Goal: Task Accomplishment & Management: Complete application form

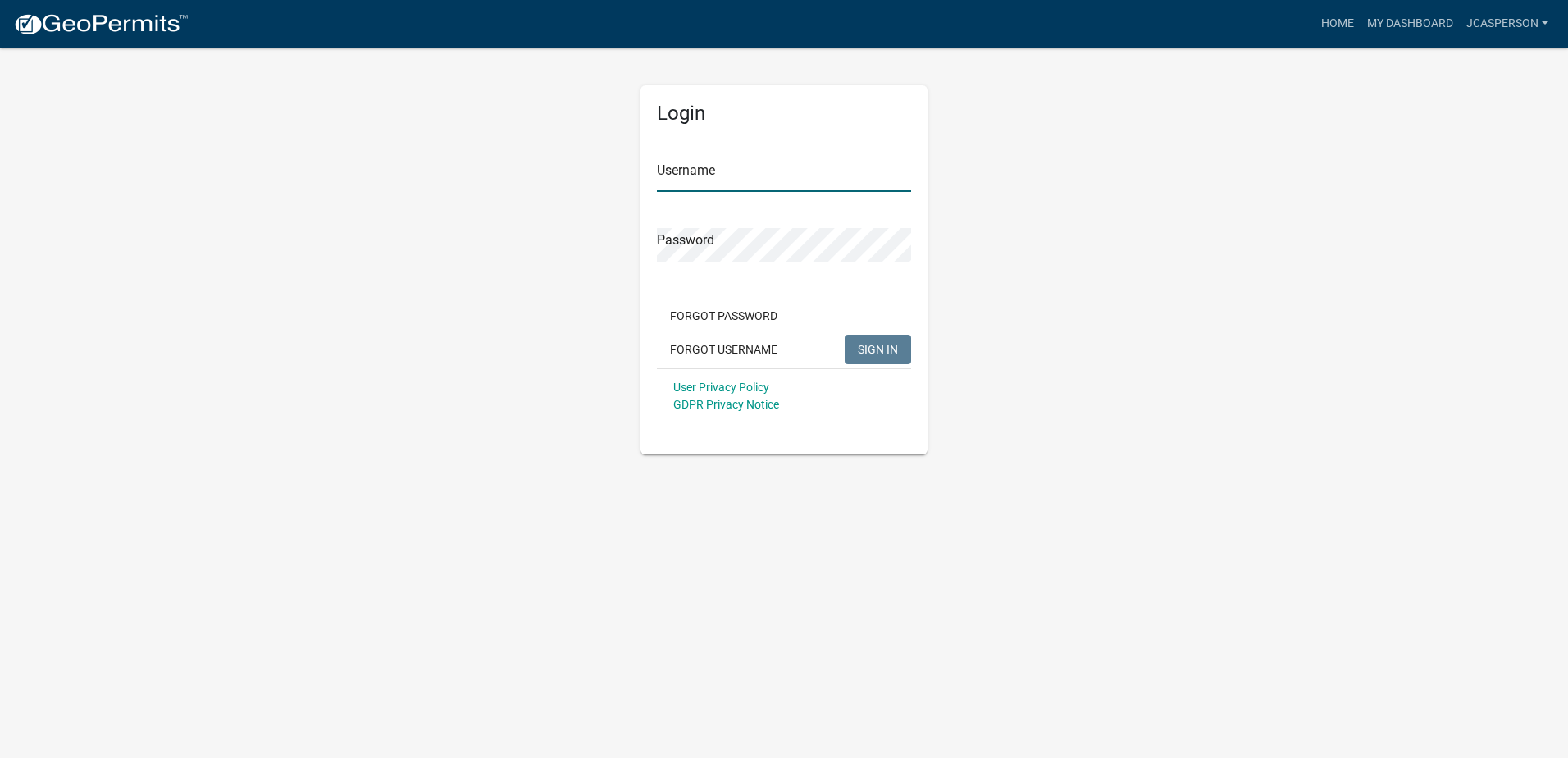
type input "Jcasperson"
click at [872, 346] on span "SIGN IN" at bounding box center [878, 349] width 40 height 13
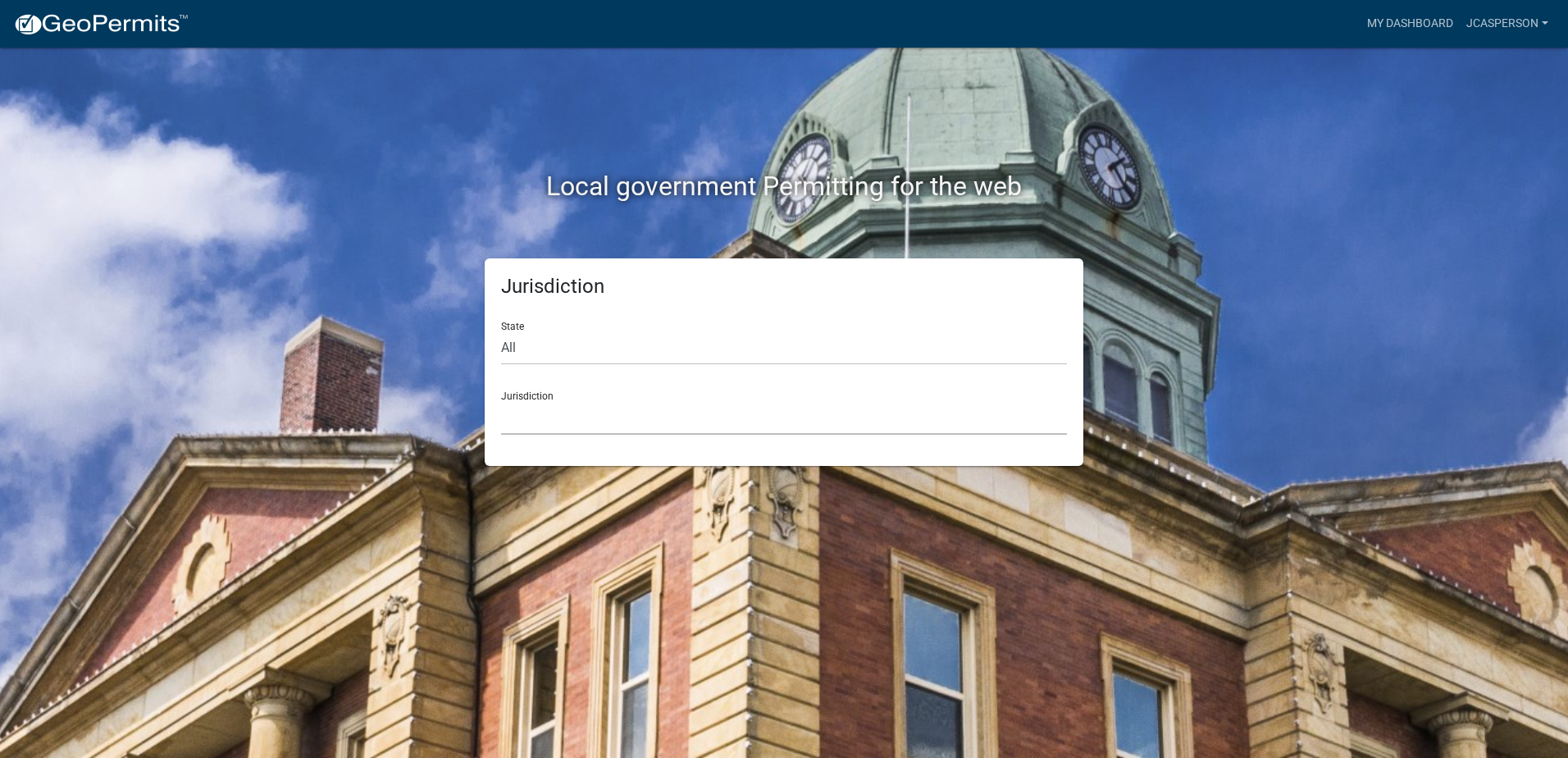
click at [568, 412] on select "[GEOGRAPHIC_DATA], [US_STATE] [GEOGRAPHIC_DATA], [US_STATE][PERSON_NAME][GEOGRA…" at bounding box center [784, 418] width 566 height 34
click at [1201, 328] on div "Jurisdiction State All [US_STATE] [US_STATE] [US_STATE] [US_STATE] [US_STATE] […" at bounding box center [784, 362] width 935 height 207
click at [542, 343] on select "All [US_STATE] [US_STATE] [US_STATE] [US_STATE] [US_STATE] [US_STATE] [US_STATE…" at bounding box center [784, 348] width 566 height 34
select select "[US_STATE]"
click at [501, 331] on select "All [US_STATE] [US_STATE] [US_STATE] [US_STATE] [US_STATE] [US_STATE] [US_STATE…" at bounding box center [784, 348] width 566 height 34
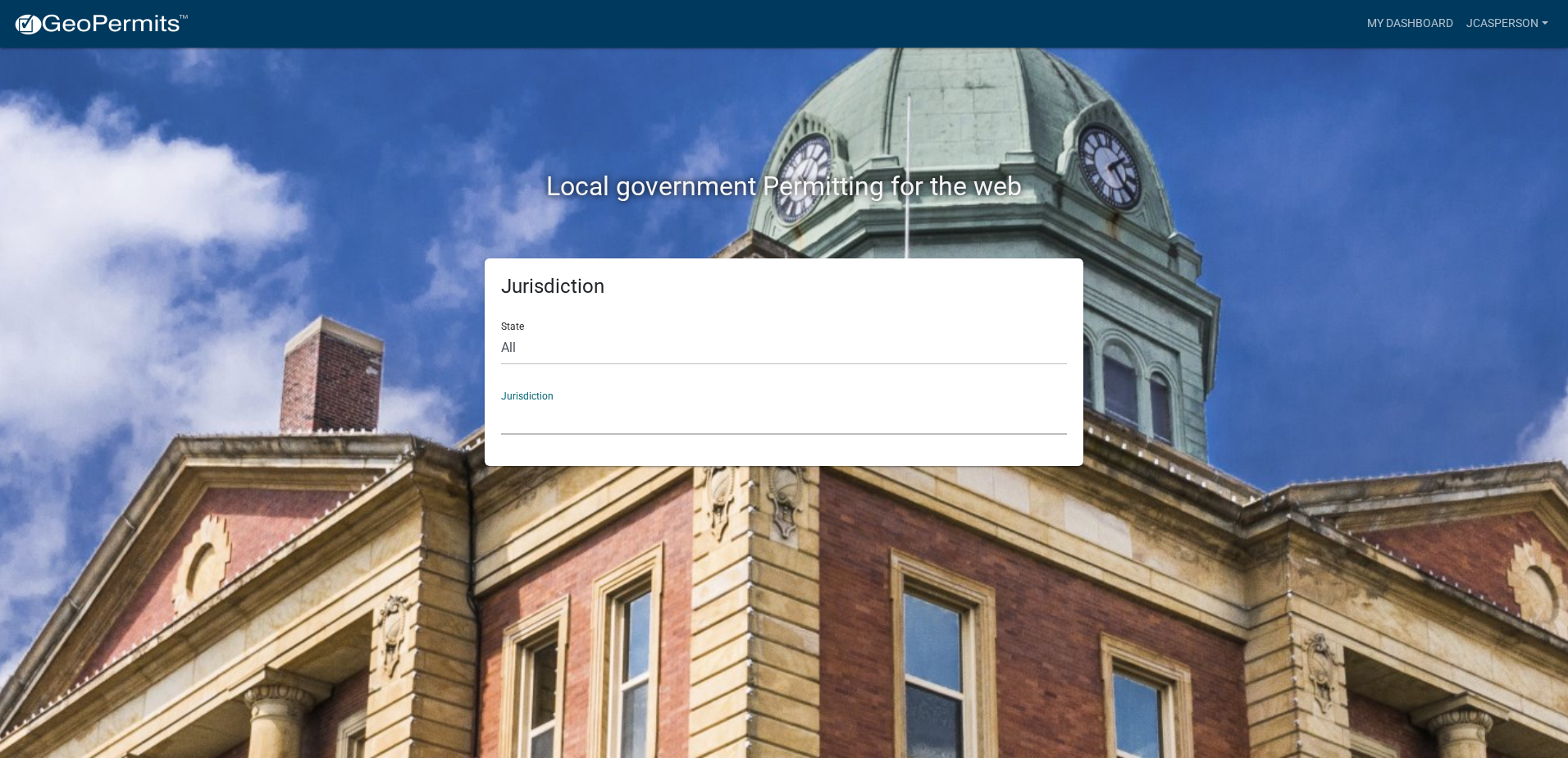
click at [565, 404] on select "[GEOGRAPHIC_DATA], [US_STATE] [GEOGRAPHIC_DATA], [US_STATE] [GEOGRAPHIC_DATA], …" at bounding box center [784, 418] width 566 height 34
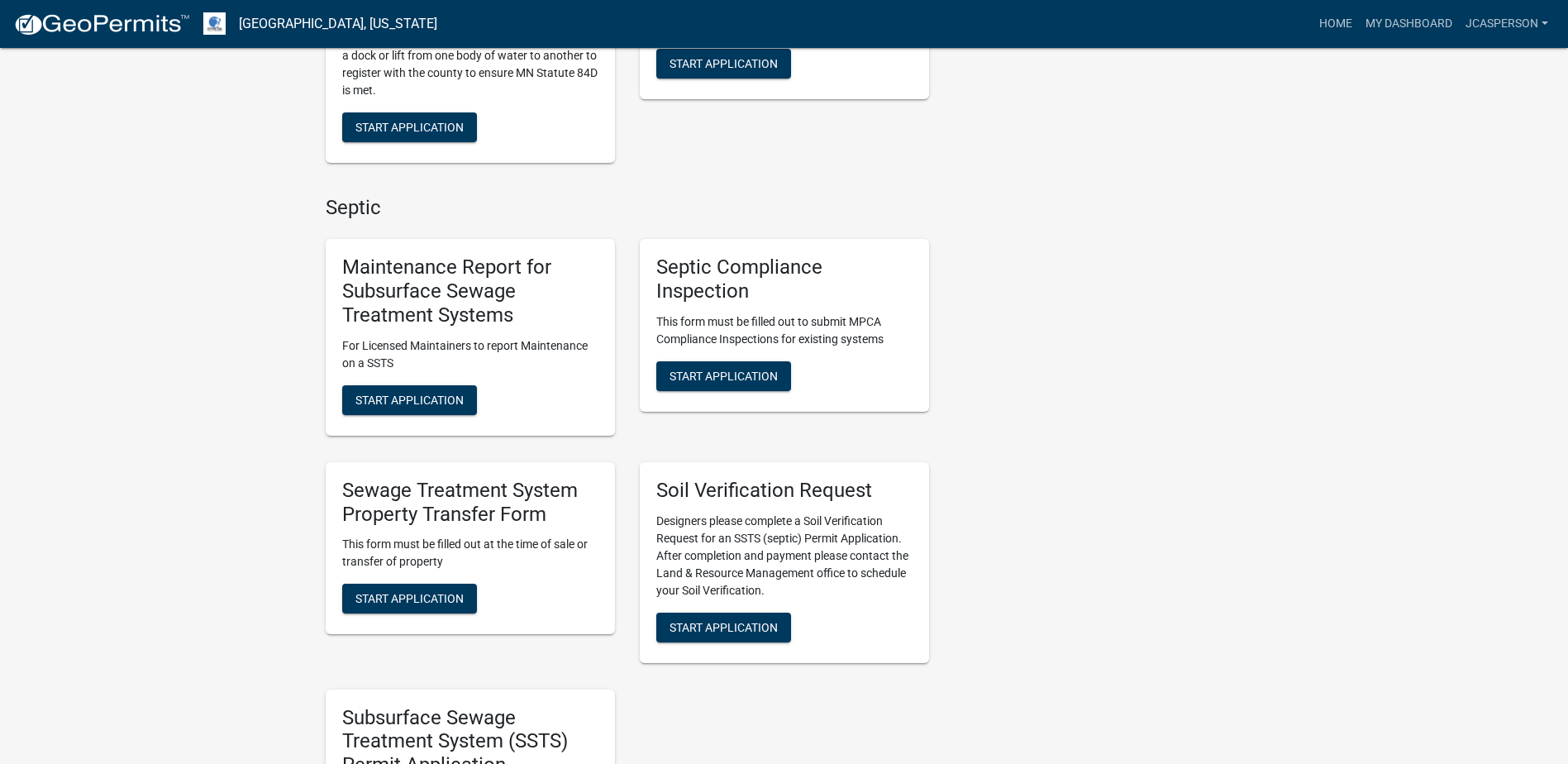
scroll to position [579, 0]
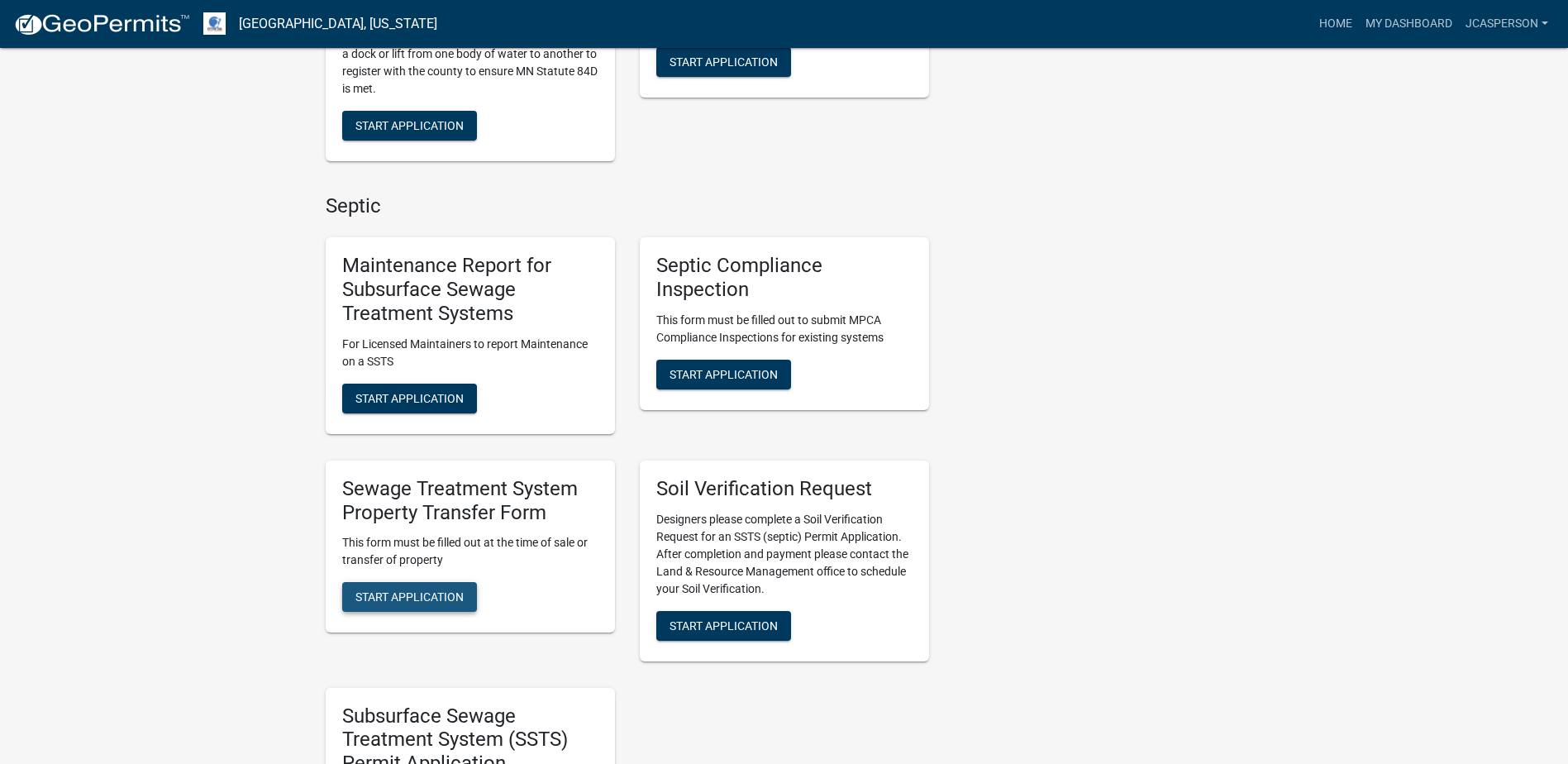
click at [392, 594] on span "Start Application" at bounding box center [410, 597] width 108 height 13
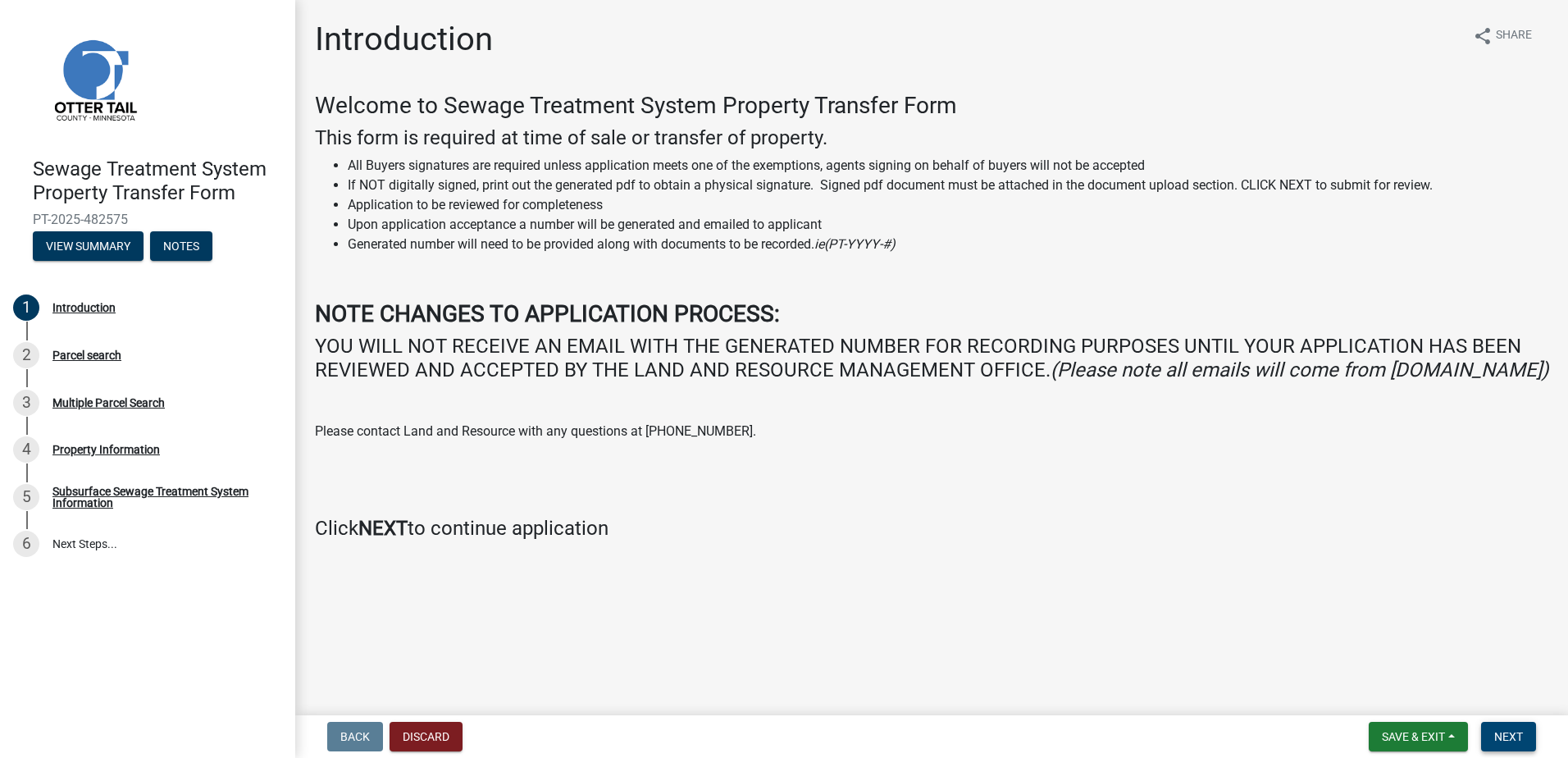
click at [1505, 735] on span "Next" at bounding box center [1509, 736] width 29 height 13
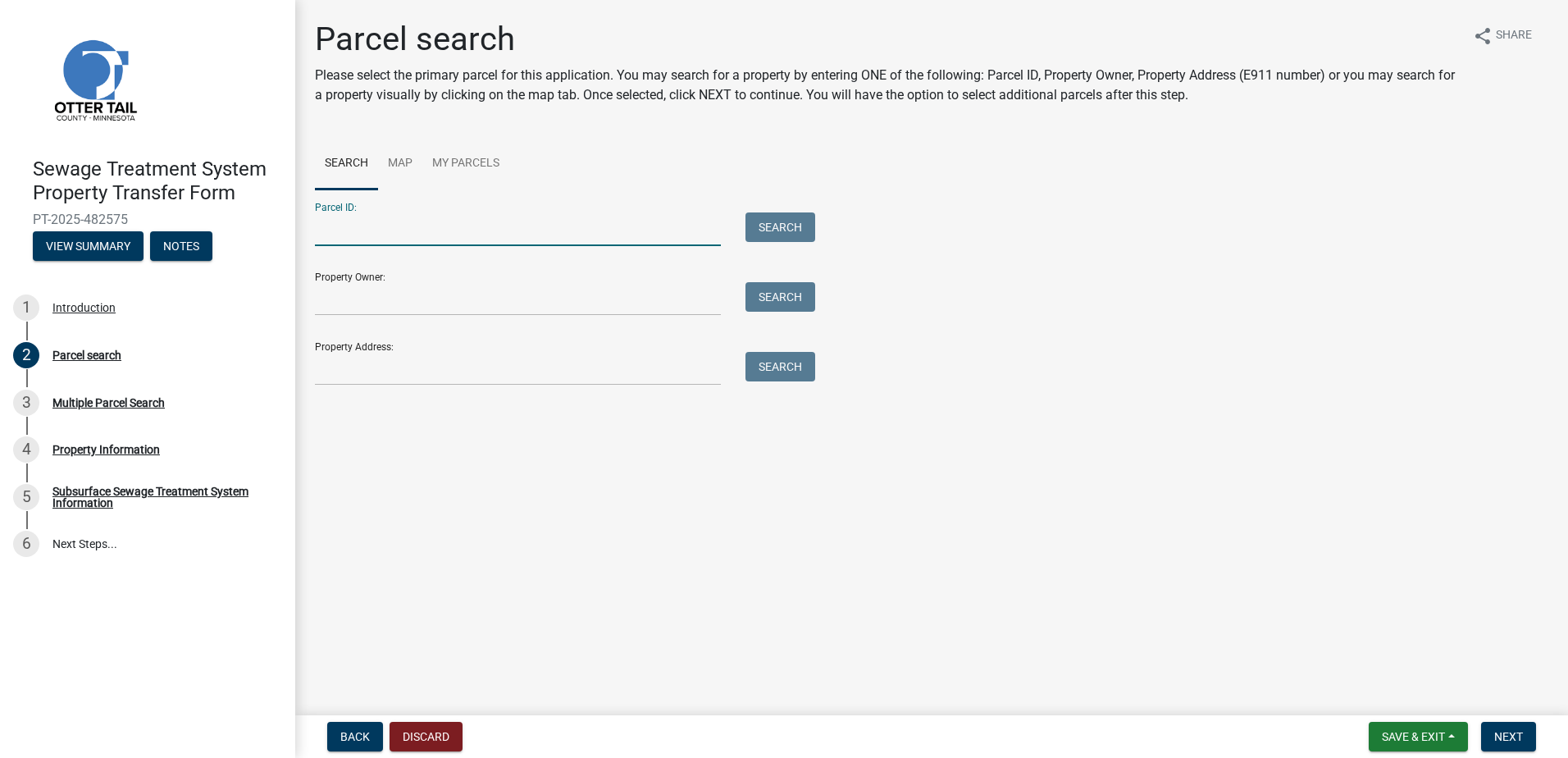
click at [340, 227] on input "Parcel ID:" at bounding box center [518, 229] width 406 height 34
click at [335, 371] on input "Property Address:" at bounding box center [518, 369] width 406 height 34
click at [776, 370] on button "Search" at bounding box center [780, 367] width 70 height 29
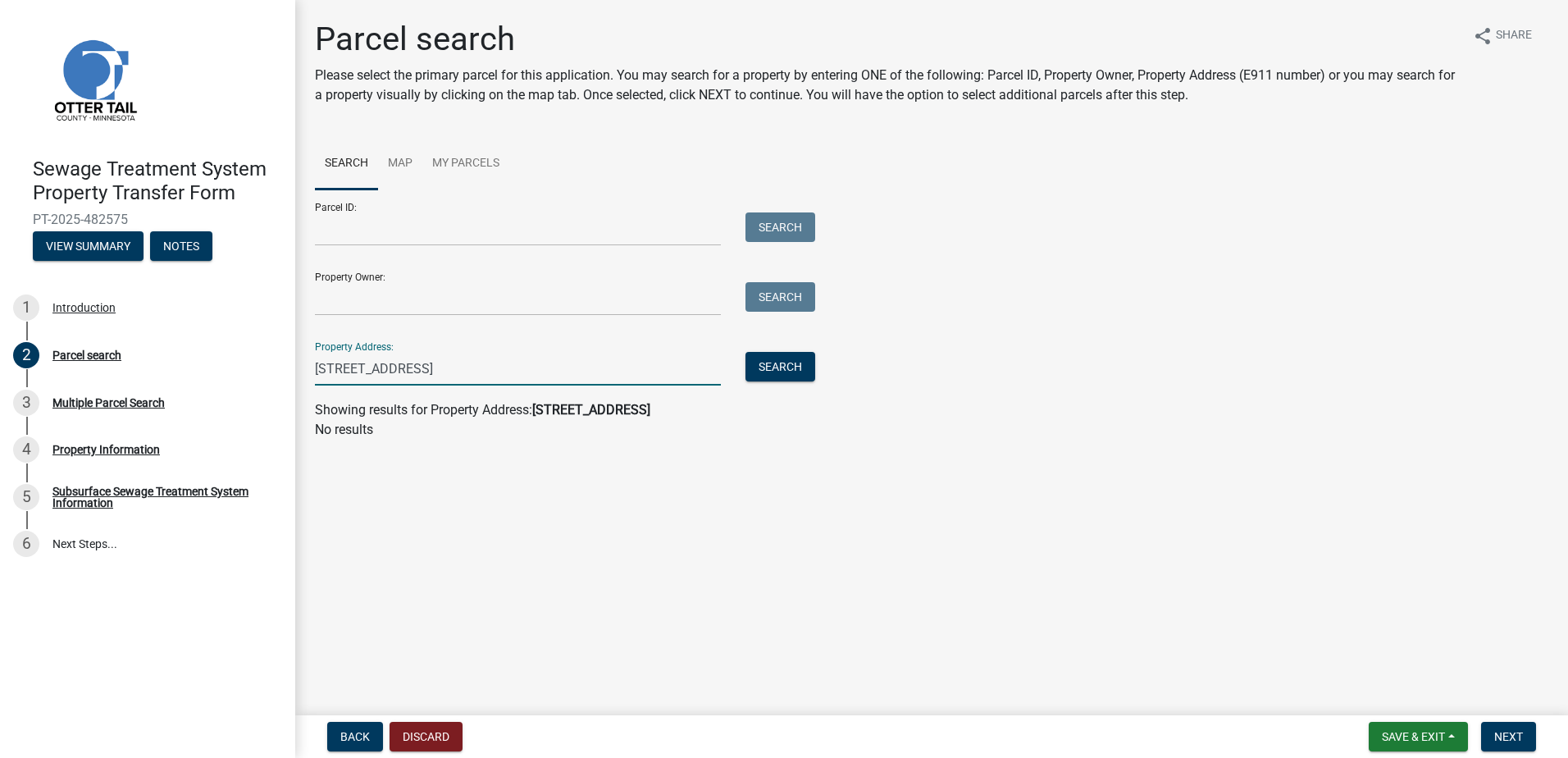
click at [329, 360] on input "[STREET_ADDRESS]" at bounding box center [518, 369] width 406 height 34
type input "[STREET_ADDRESS]"
click at [775, 369] on button "Search" at bounding box center [780, 367] width 70 height 29
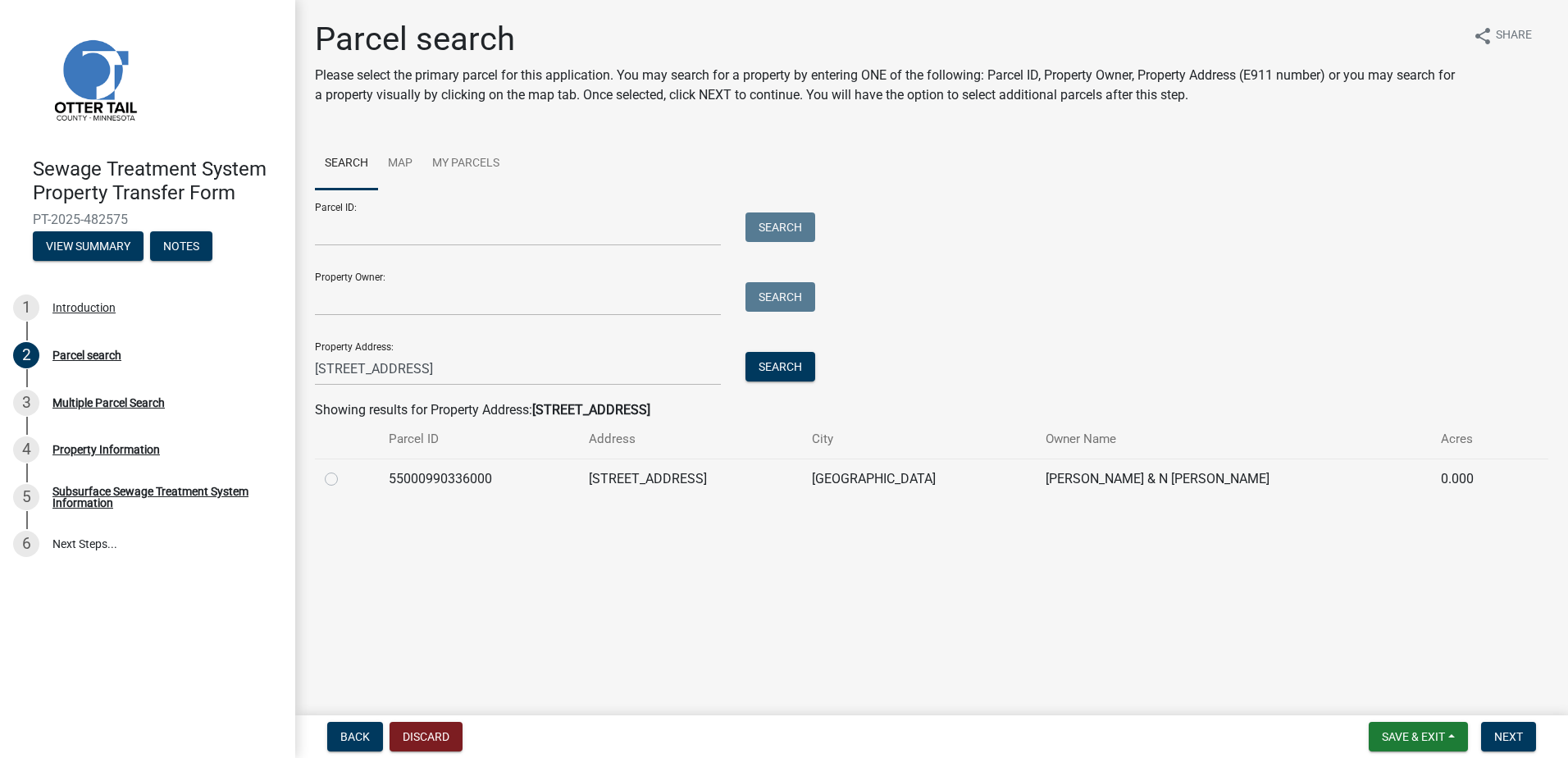
click at [871, 475] on td "[GEOGRAPHIC_DATA]" at bounding box center [919, 479] width 233 height 40
click at [345, 470] on label at bounding box center [345, 470] width 0 height 0
click at [345, 480] on input "radio" at bounding box center [350, 475] width 11 height 11
radio input "true"
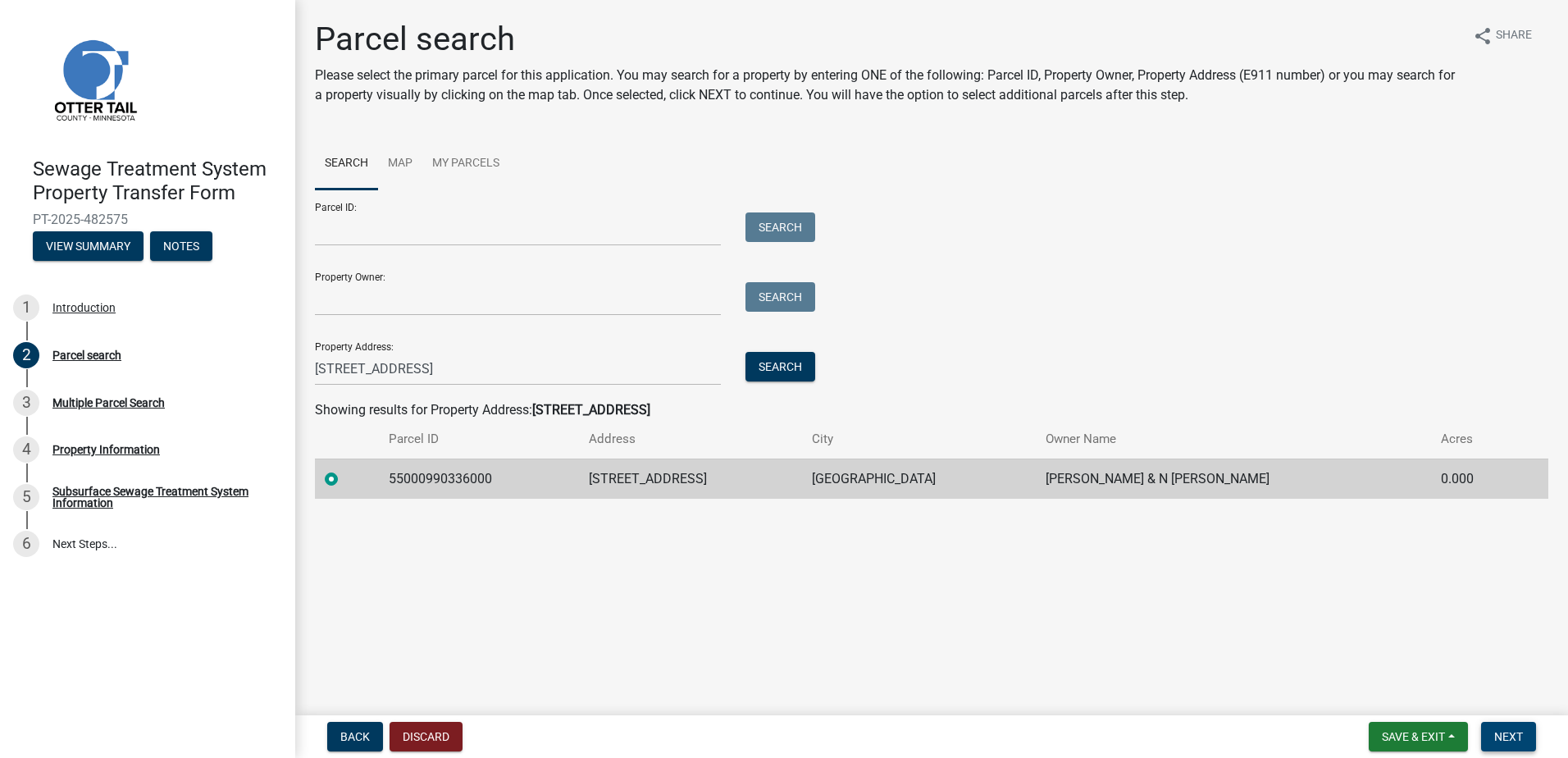
click at [1520, 736] on span "Next" at bounding box center [1509, 736] width 29 height 13
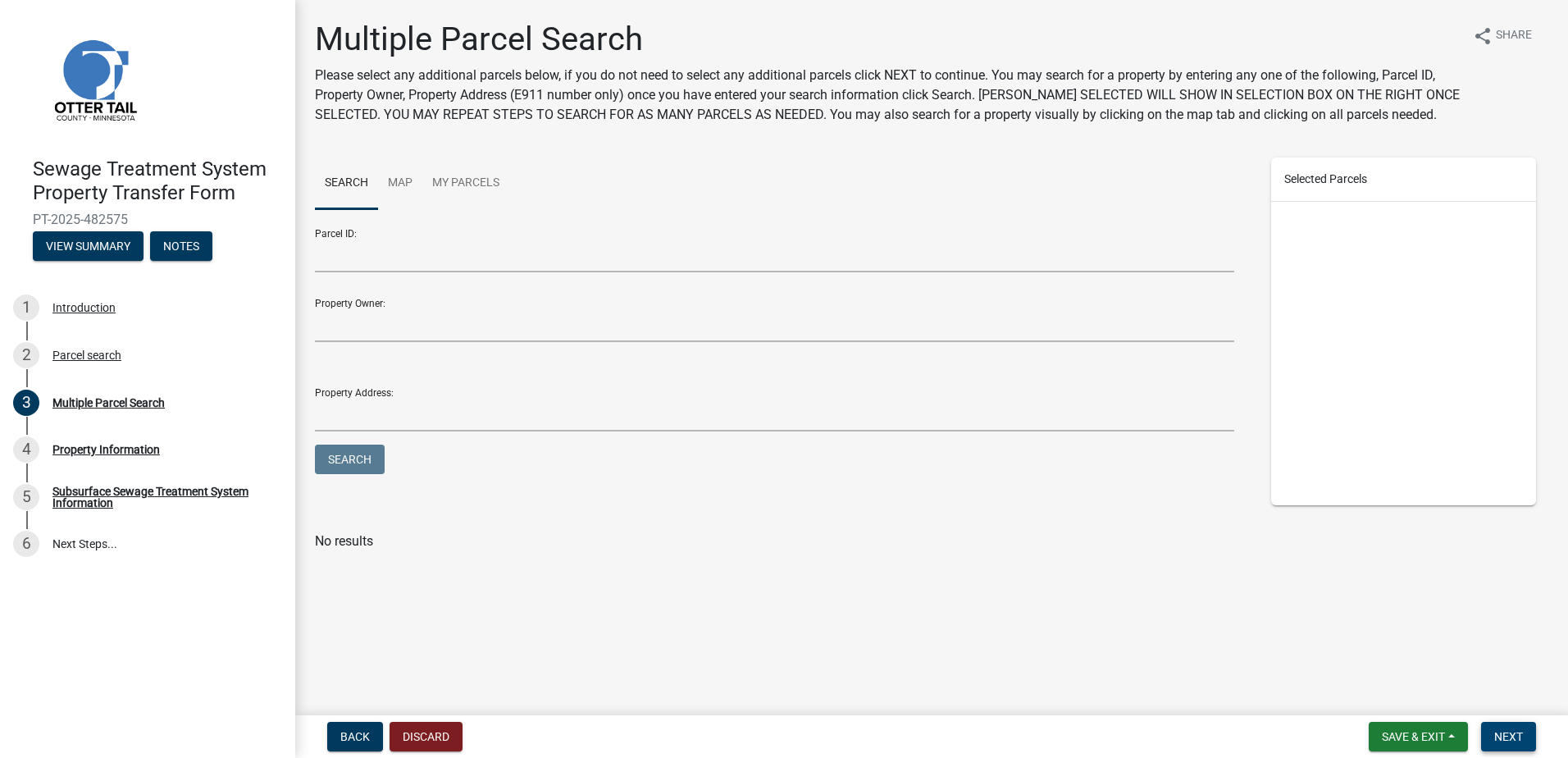
click at [1503, 735] on span "Next" at bounding box center [1509, 736] width 29 height 13
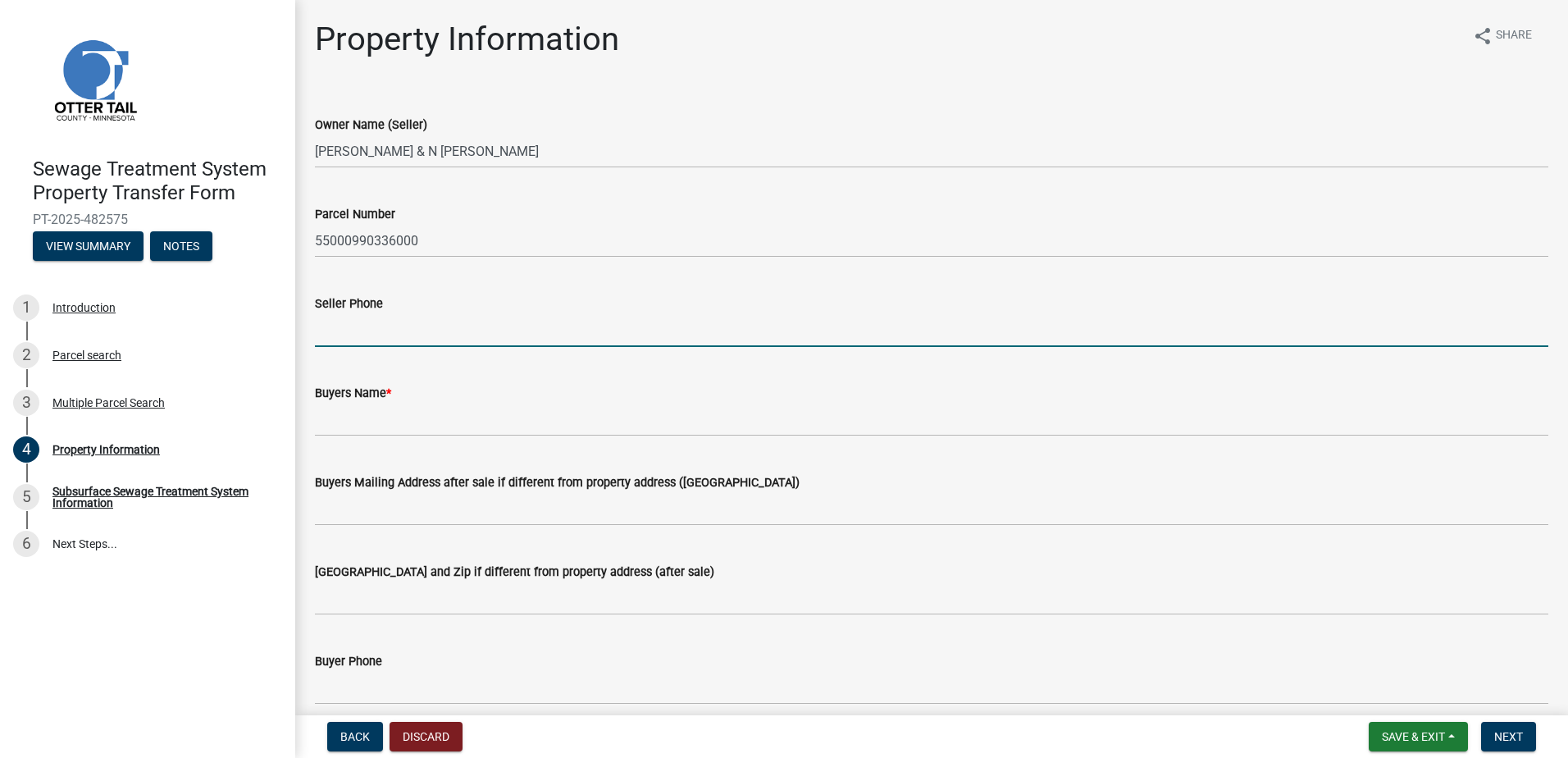
click at [345, 339] on input "Seller Phone" at bounding box center [931, 329] width 1233 height 34
click at [342, 330] on input "Seller Phone" at bounding box center [931, 329] width 1233 height 34
type input "[PHONE_NUMBER]"
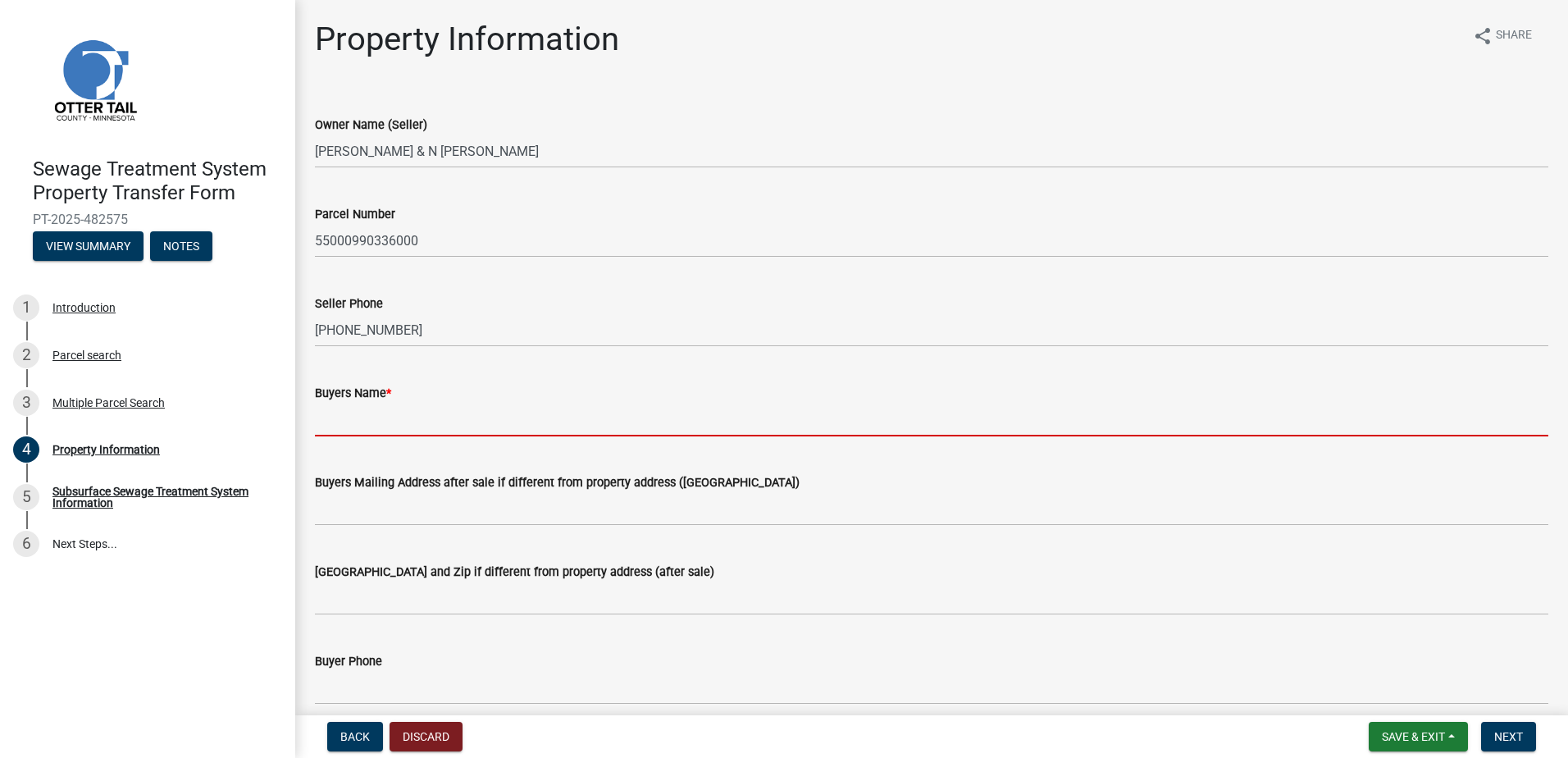
click at [347, 414] on input "Buyers Name *" at bounding box center [931, 419] width 1233 height 34
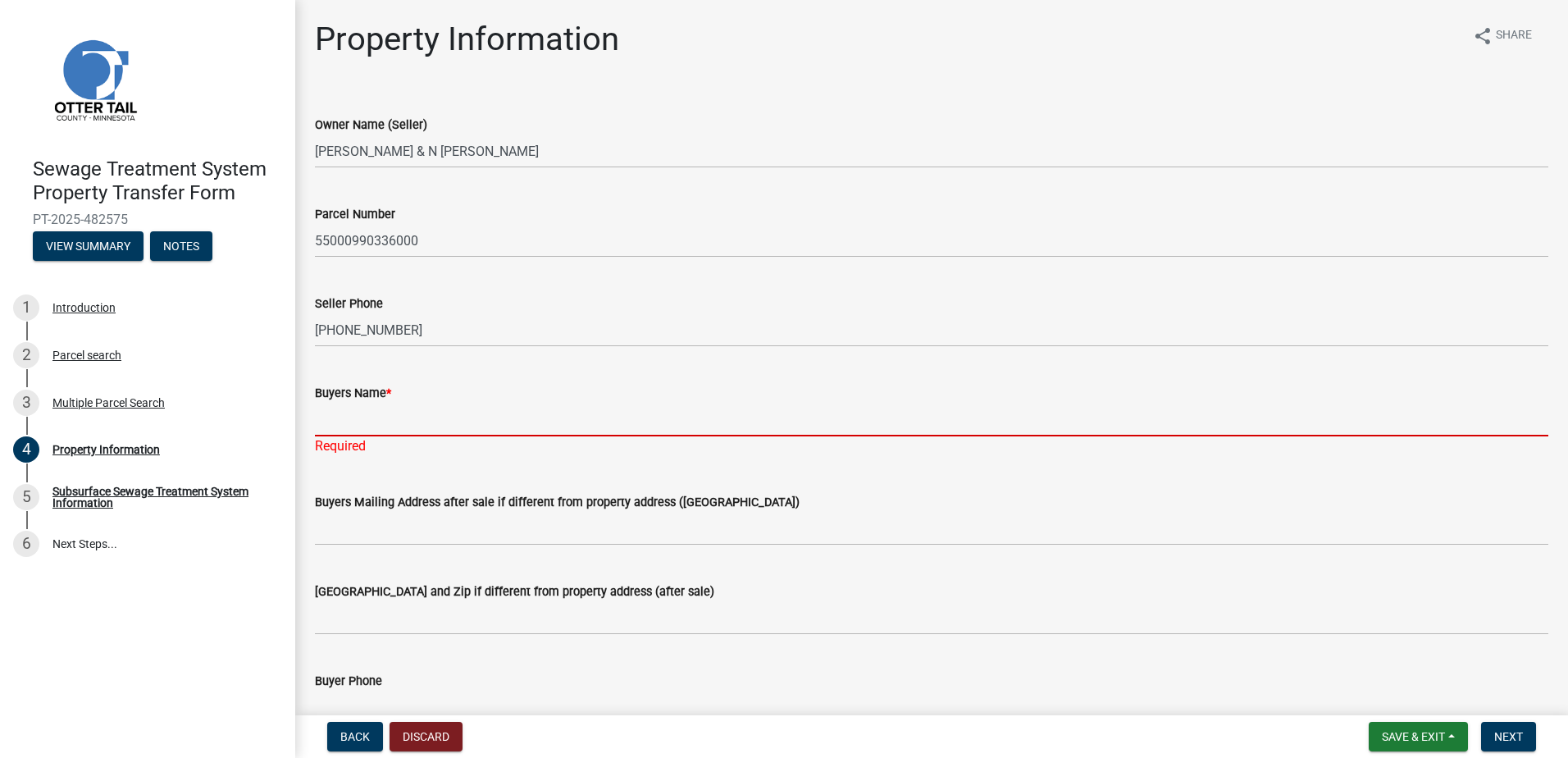
click at [346, 429] on input "Buyers Name *" at bounding box center [931, 419] width 1233 height 34
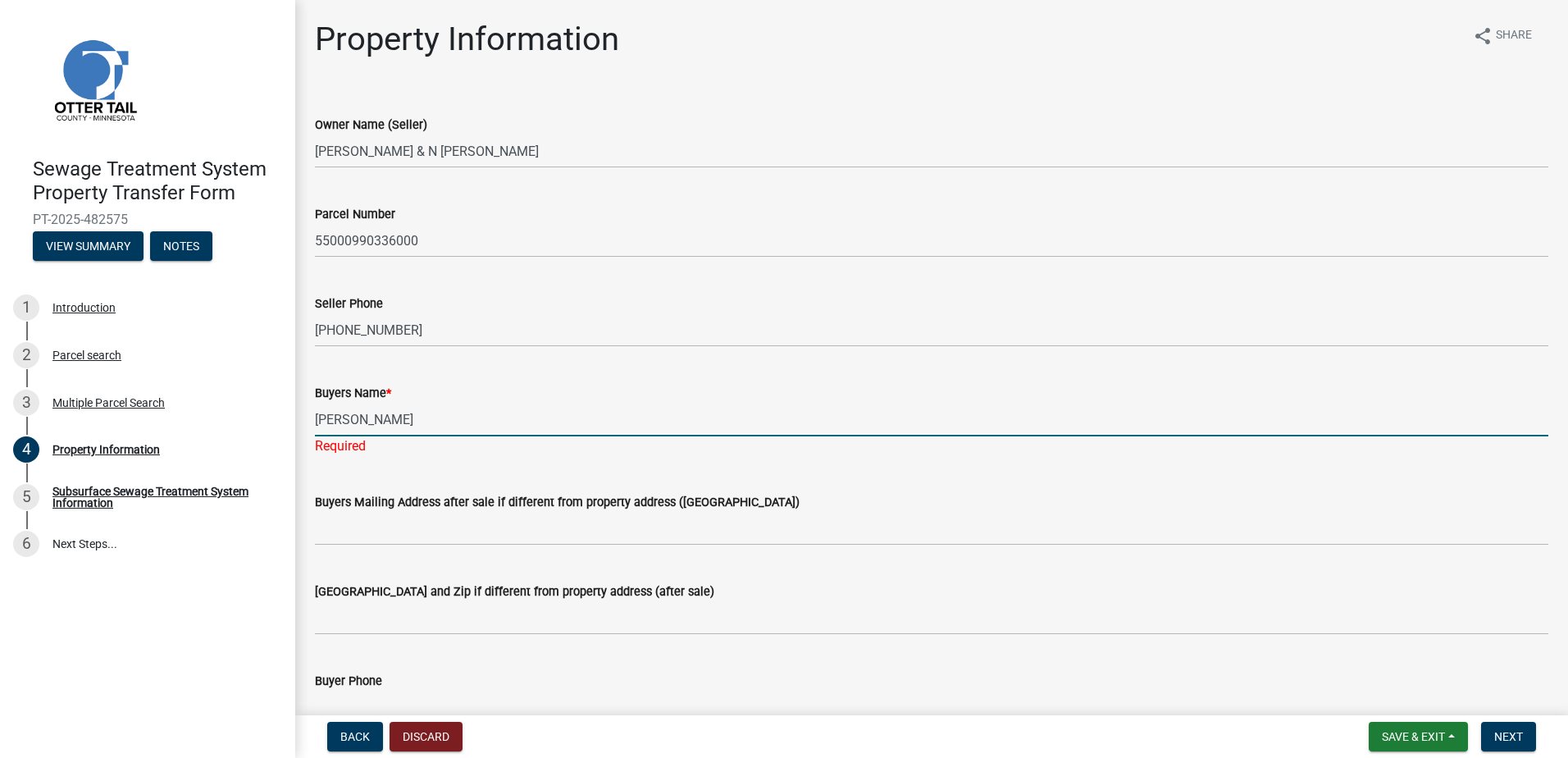
type input "[PERSON_NAME]"
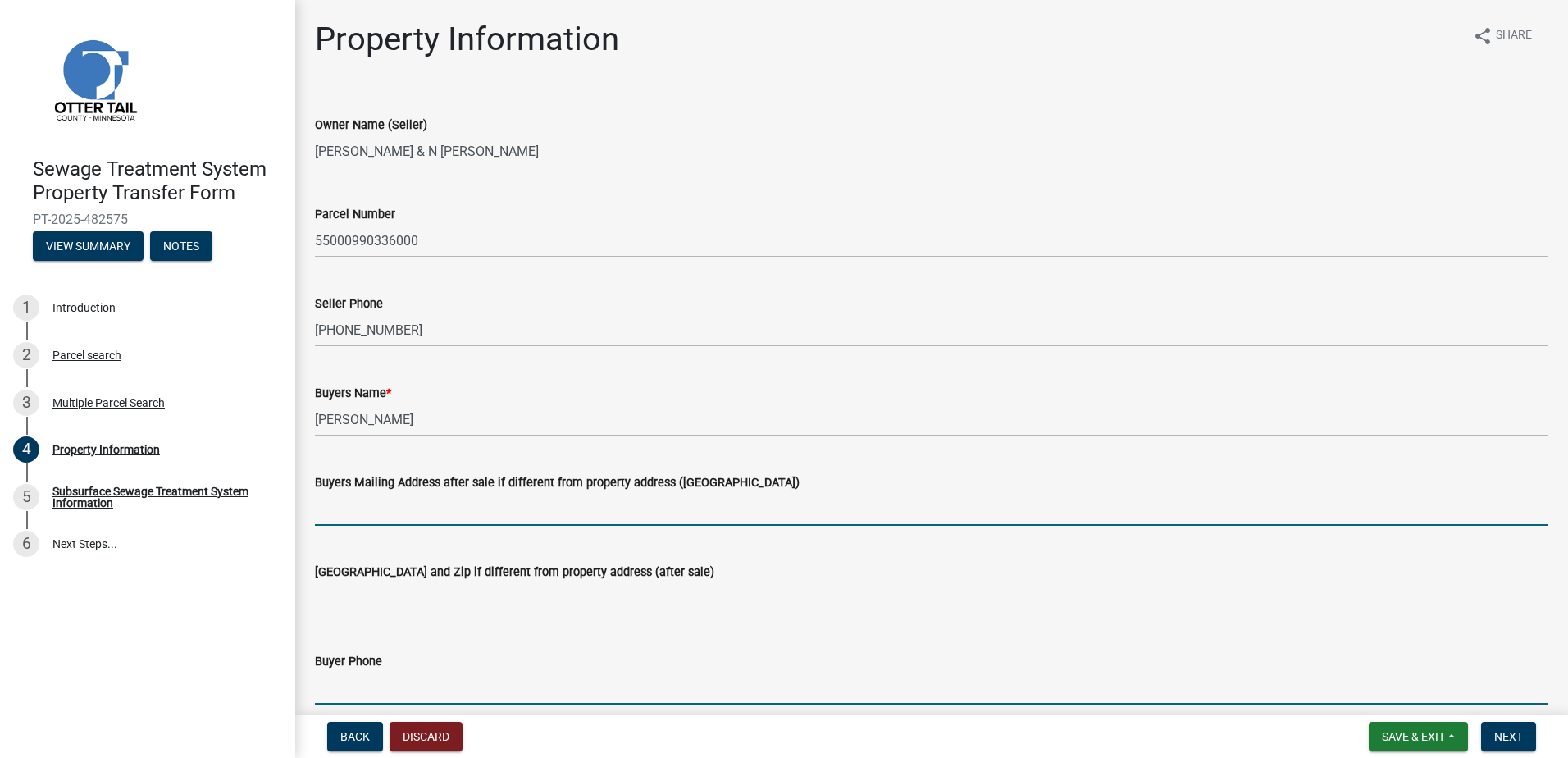
click at [341, 679] on input "Buyer Phone" at bounding box center [931, 687] width 1233 height 34
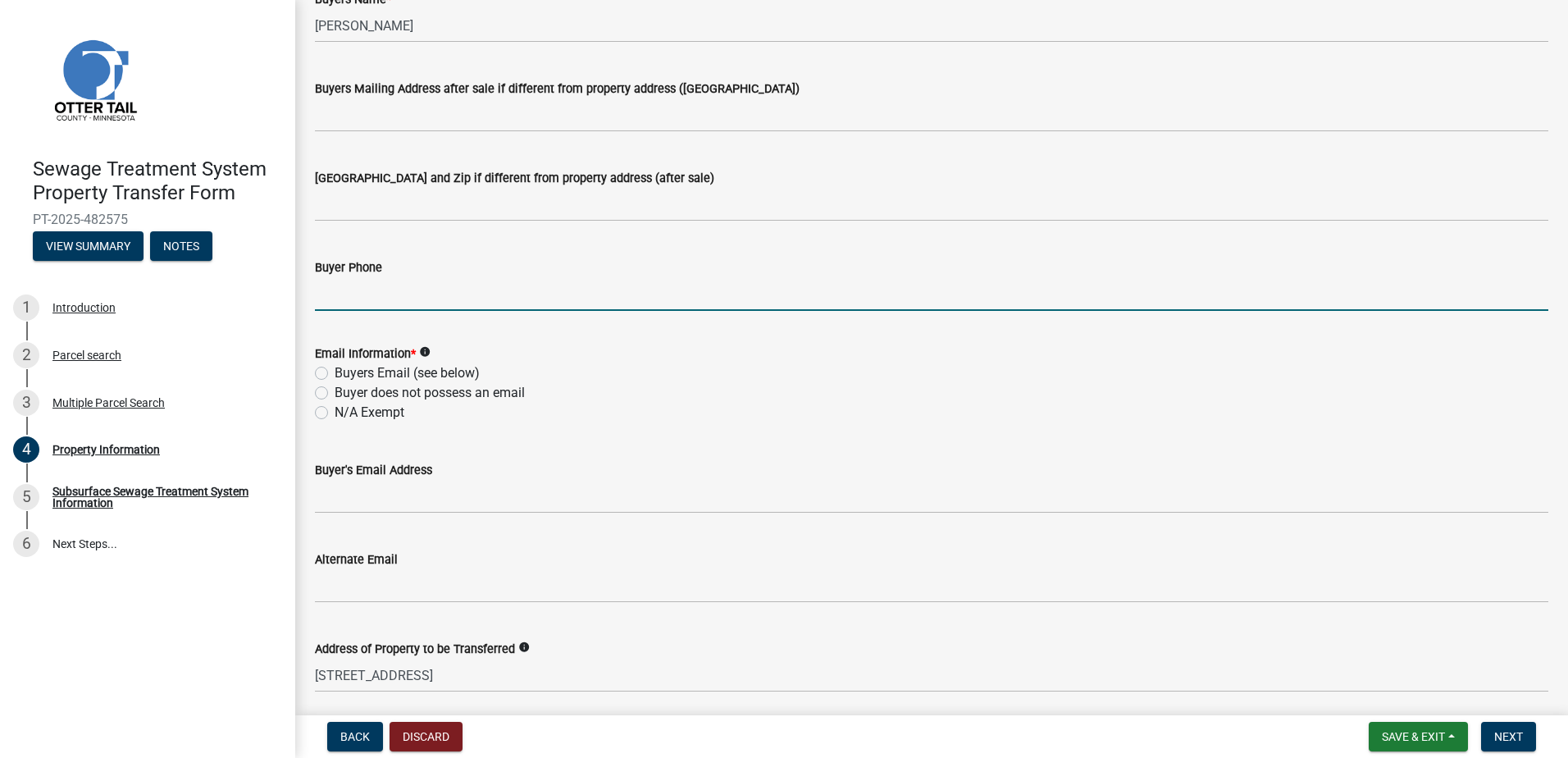
scroll to position [410, 0]
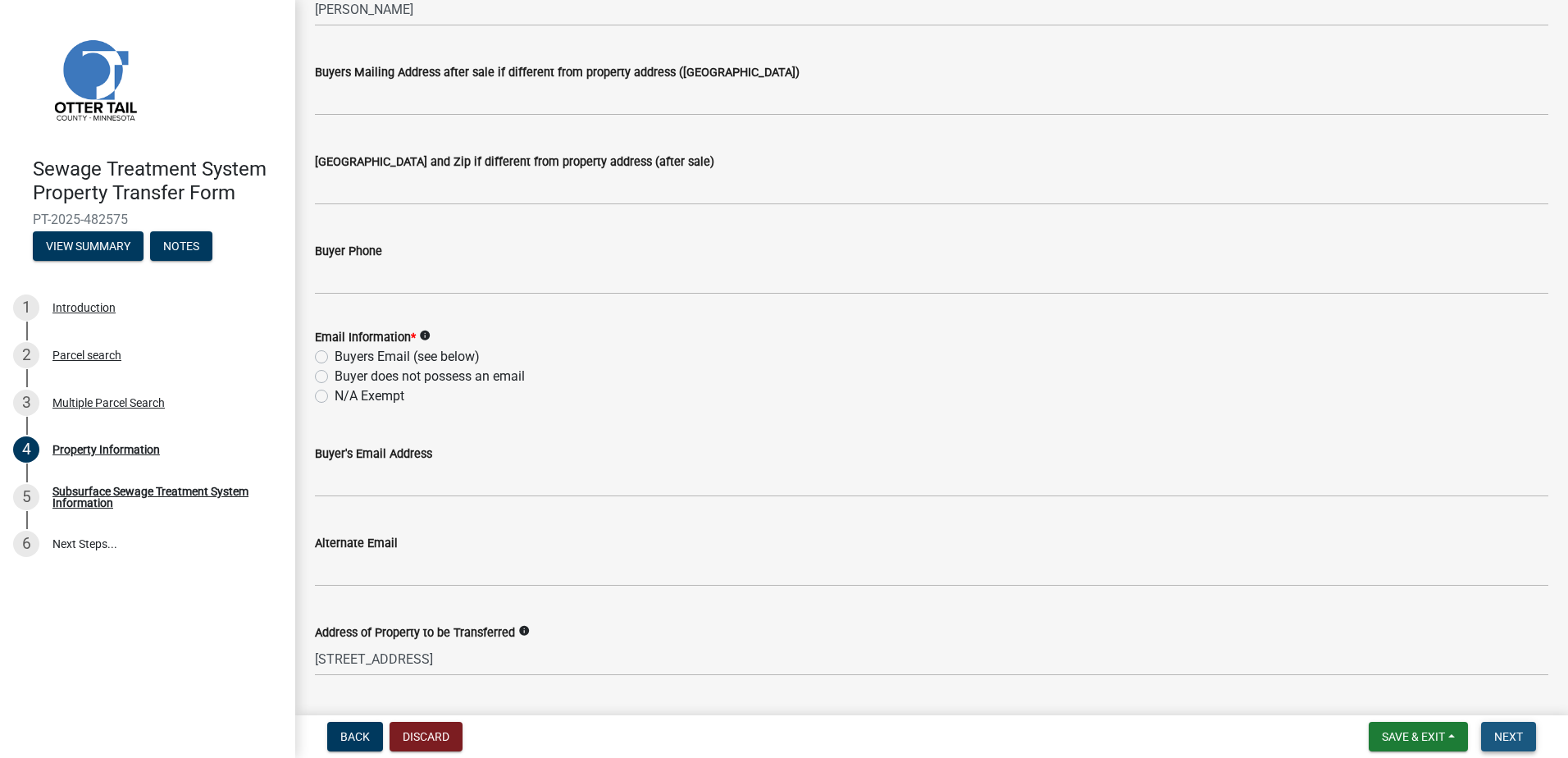
click at [1499, 735] on span "Next" at bounding box center [1509, 736] width 29 height 13
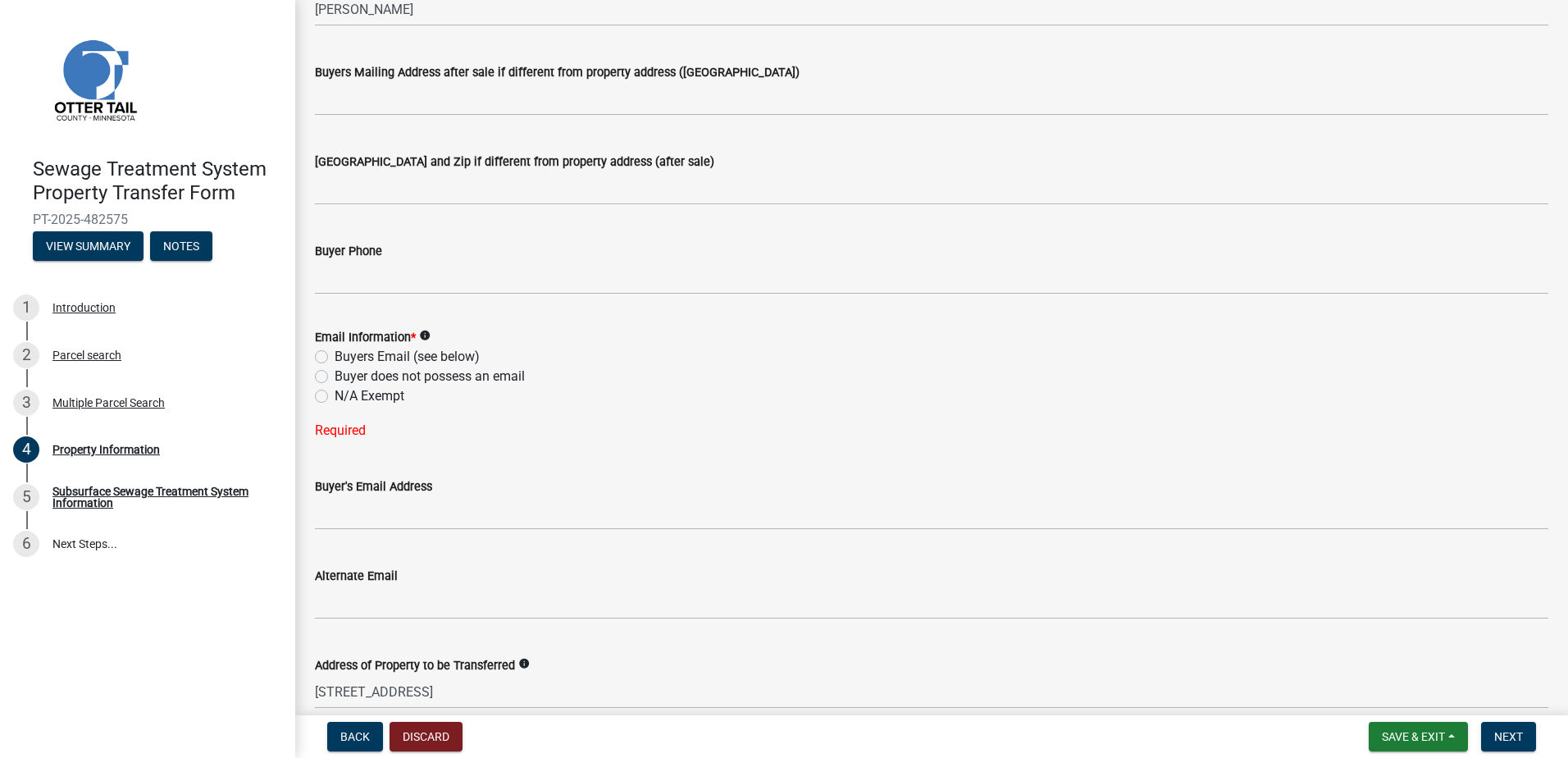
click at [335, 375] on label "Buyer does not possess an email" at bounding box center [429, 377] width 190 height 20
click at [335, 375] on input "Buyer does not possess an email" at bounding box center [340, 372] width 11 height 11
radio input "true"
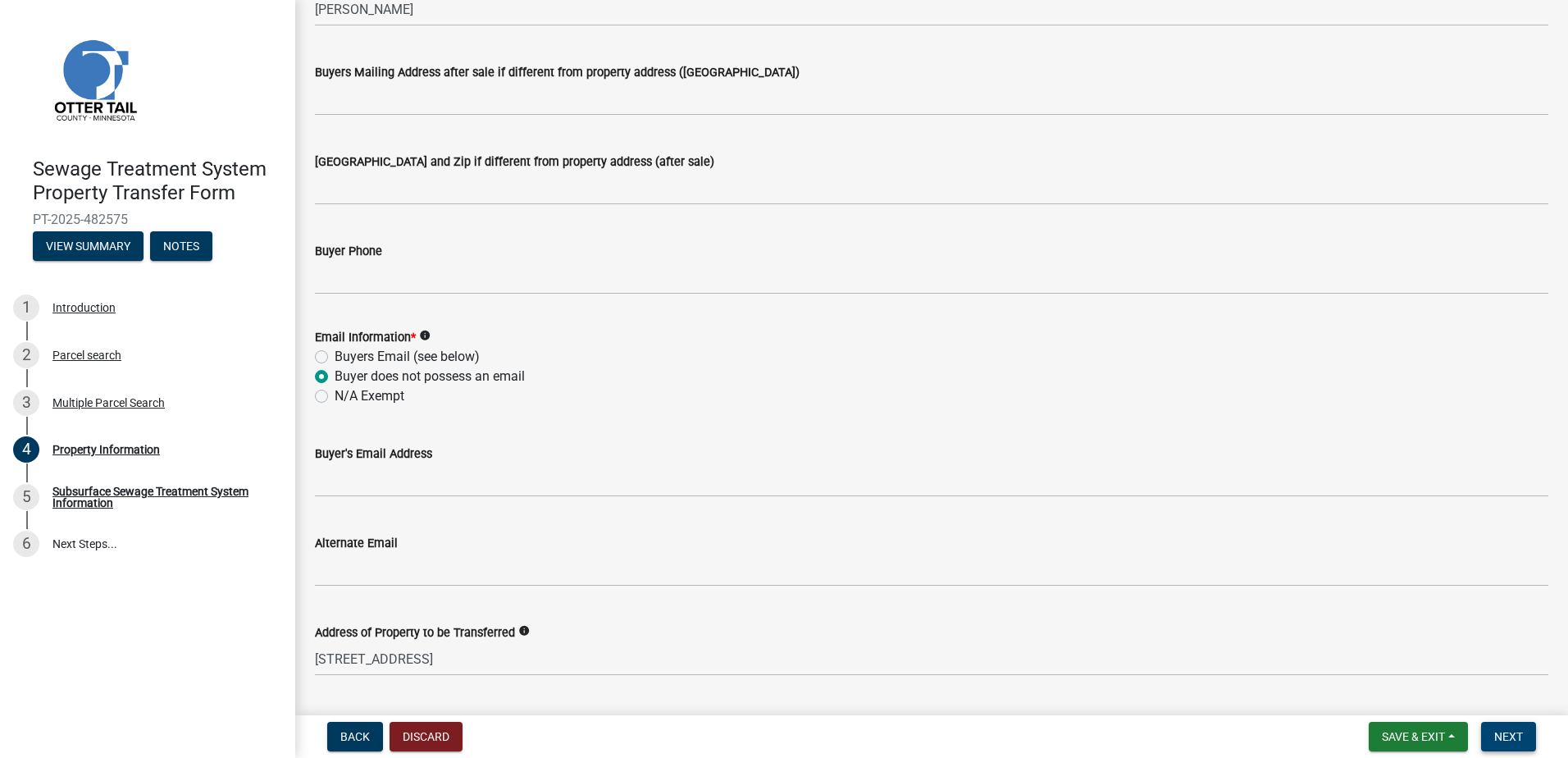
click at [1495, 737] on span "Next" at bounding box center [1509, 736] width 29 height 13
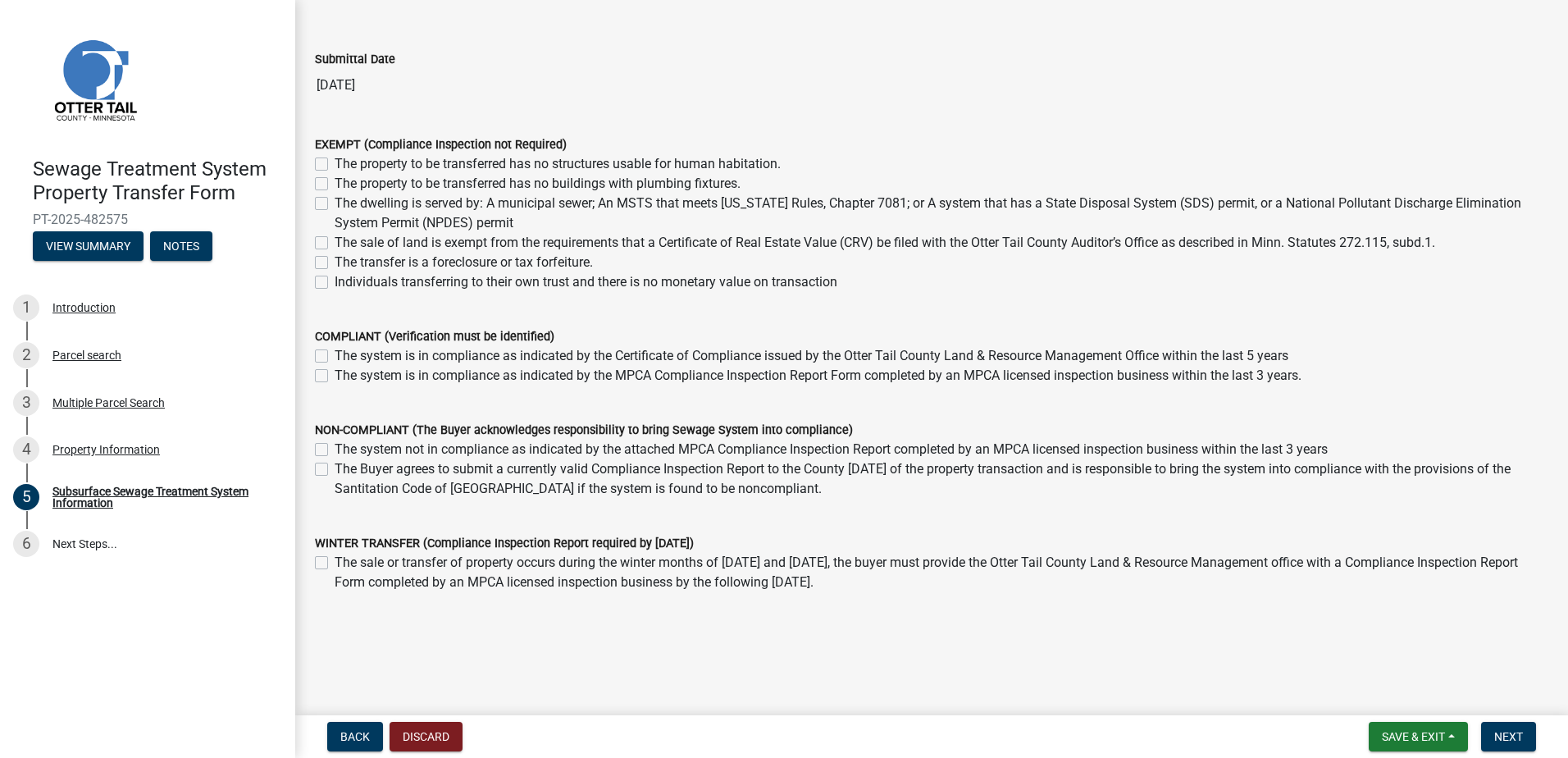
scroll to position [106, 0]
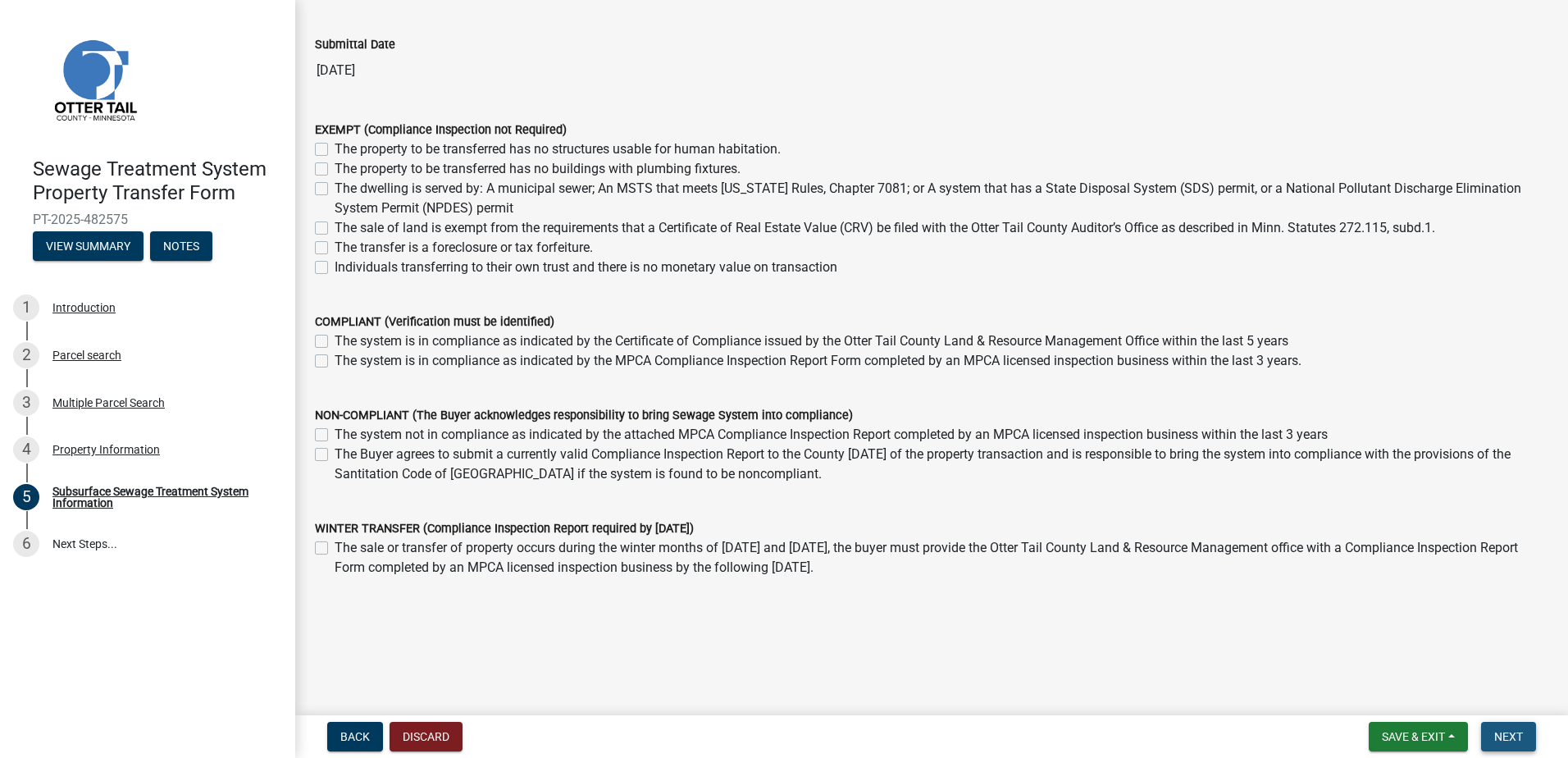
click at [1511, 734] on span "Next" at bounding box center [1509, 736] width 29 height 13
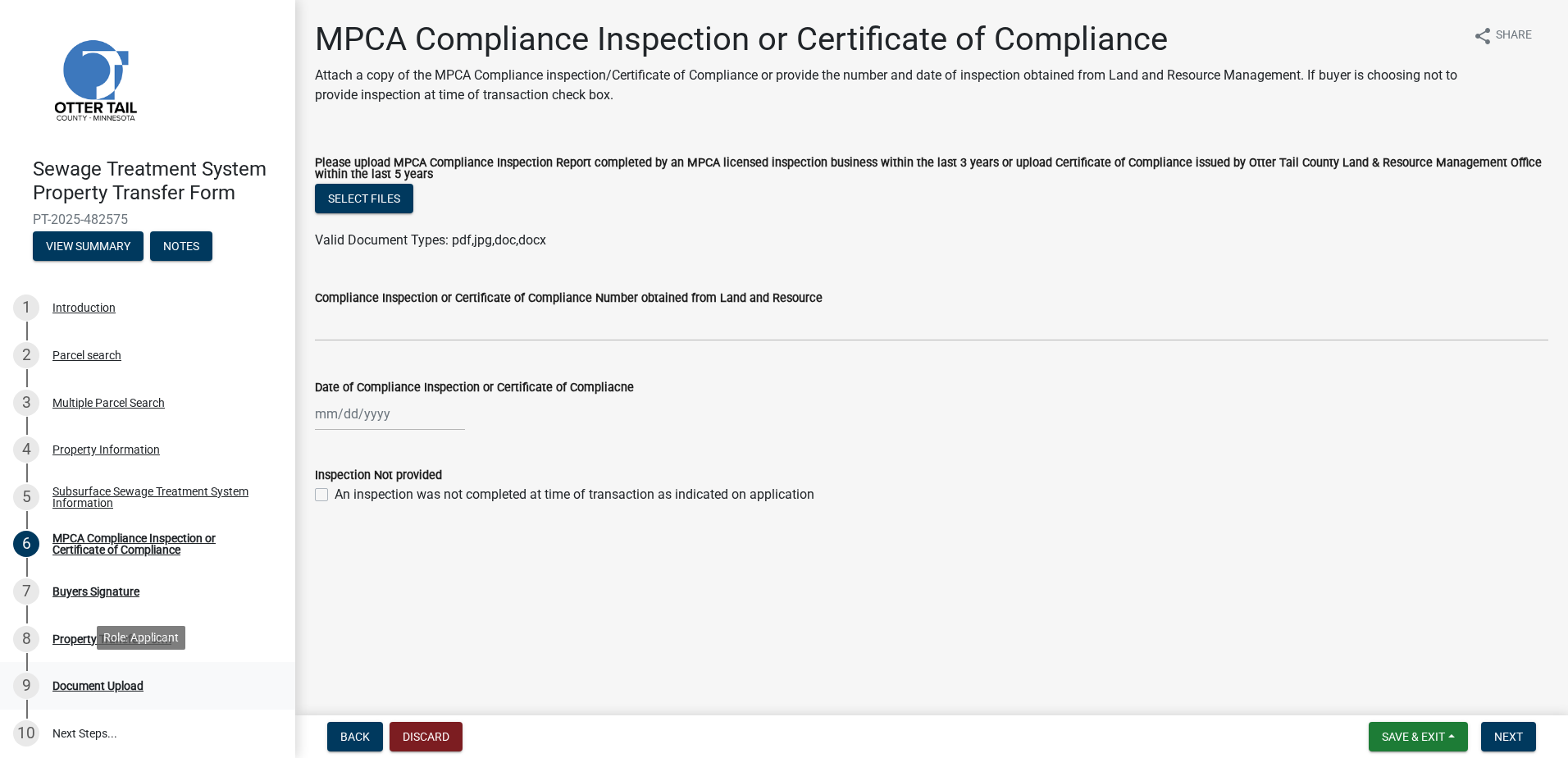
scroll to position [5, 0]
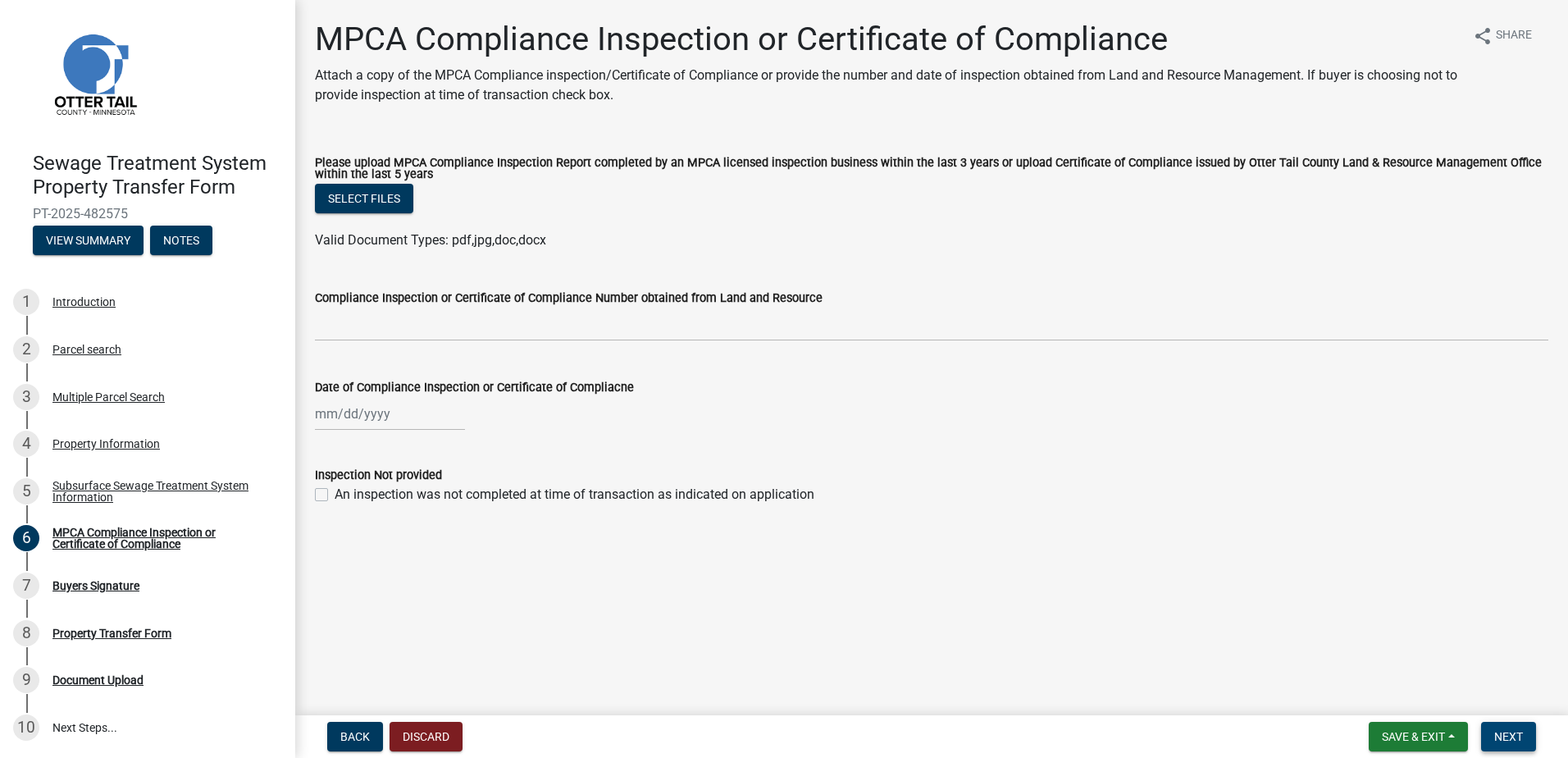
click at [1503, 733] on span "Next" at bounding box center [1509, 736] width 29 height 13
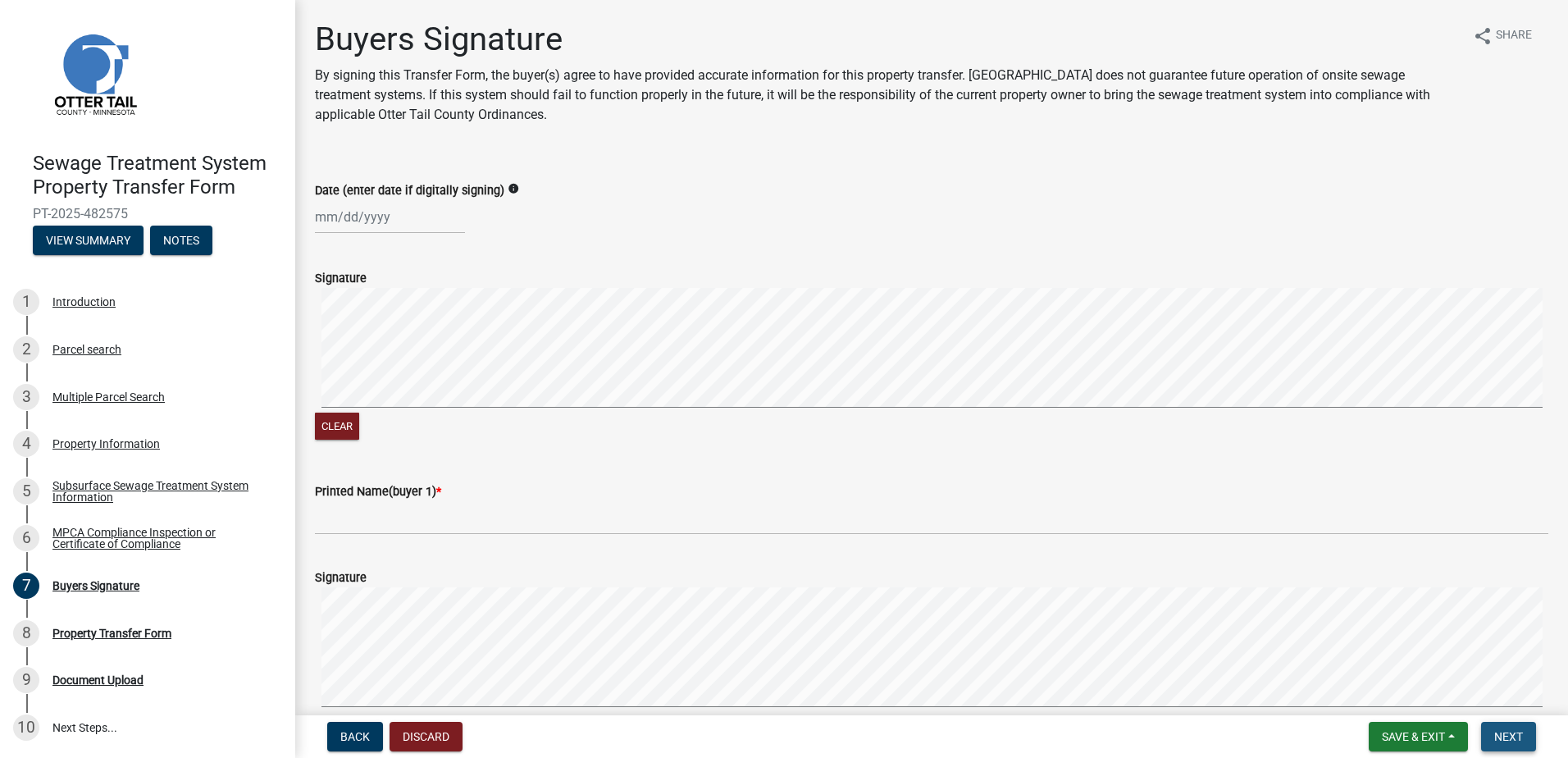
click at [1509, 734] on span "Next" at bounding box center [1509, 736] width 29 height 13
click at [346, 730] on span "Back" at bounding box center [355, 736] width 29 height 13
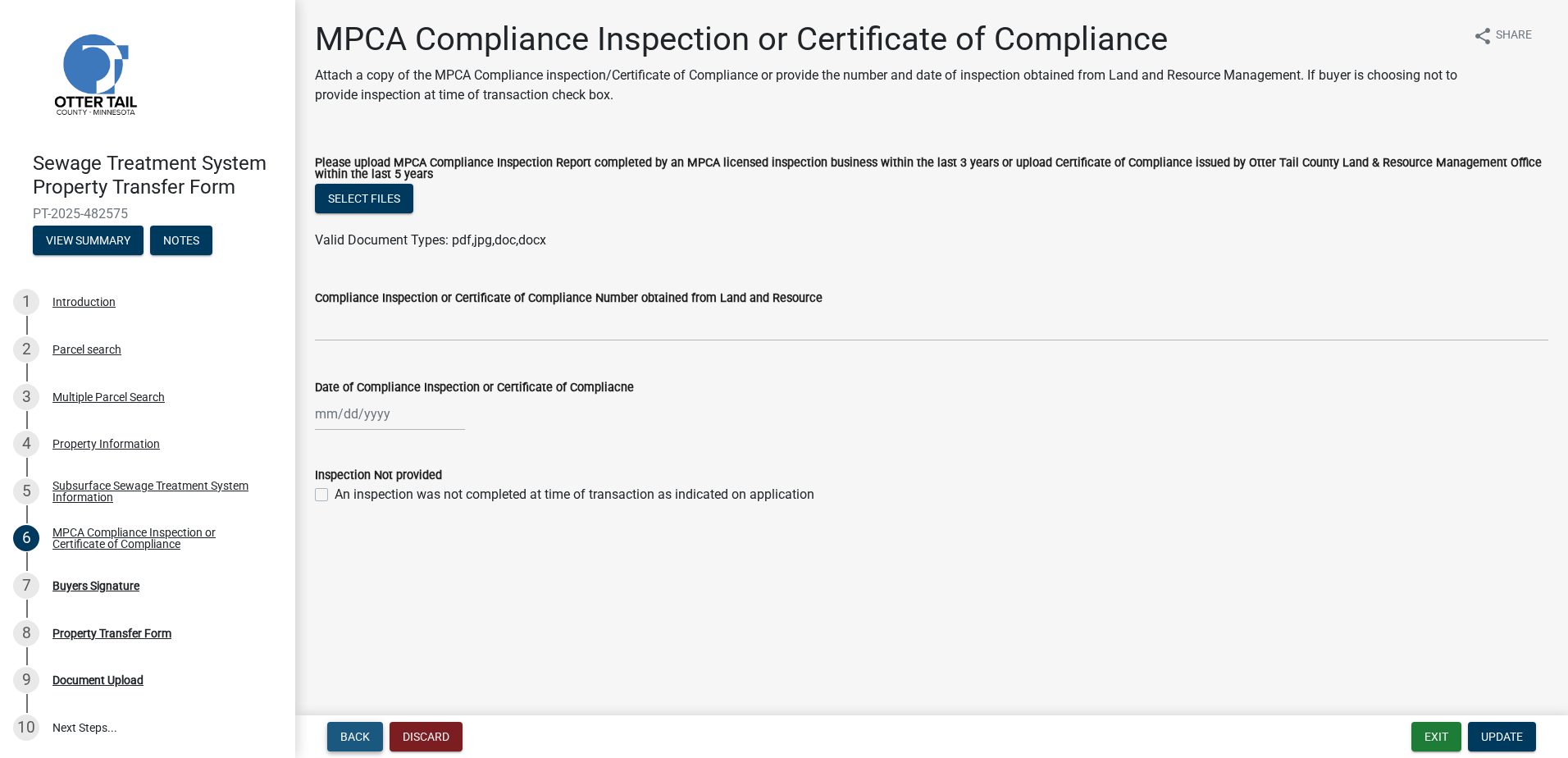
click at [346, 730] on span "Back" at bounding box center [355, 736] width 29 height 13
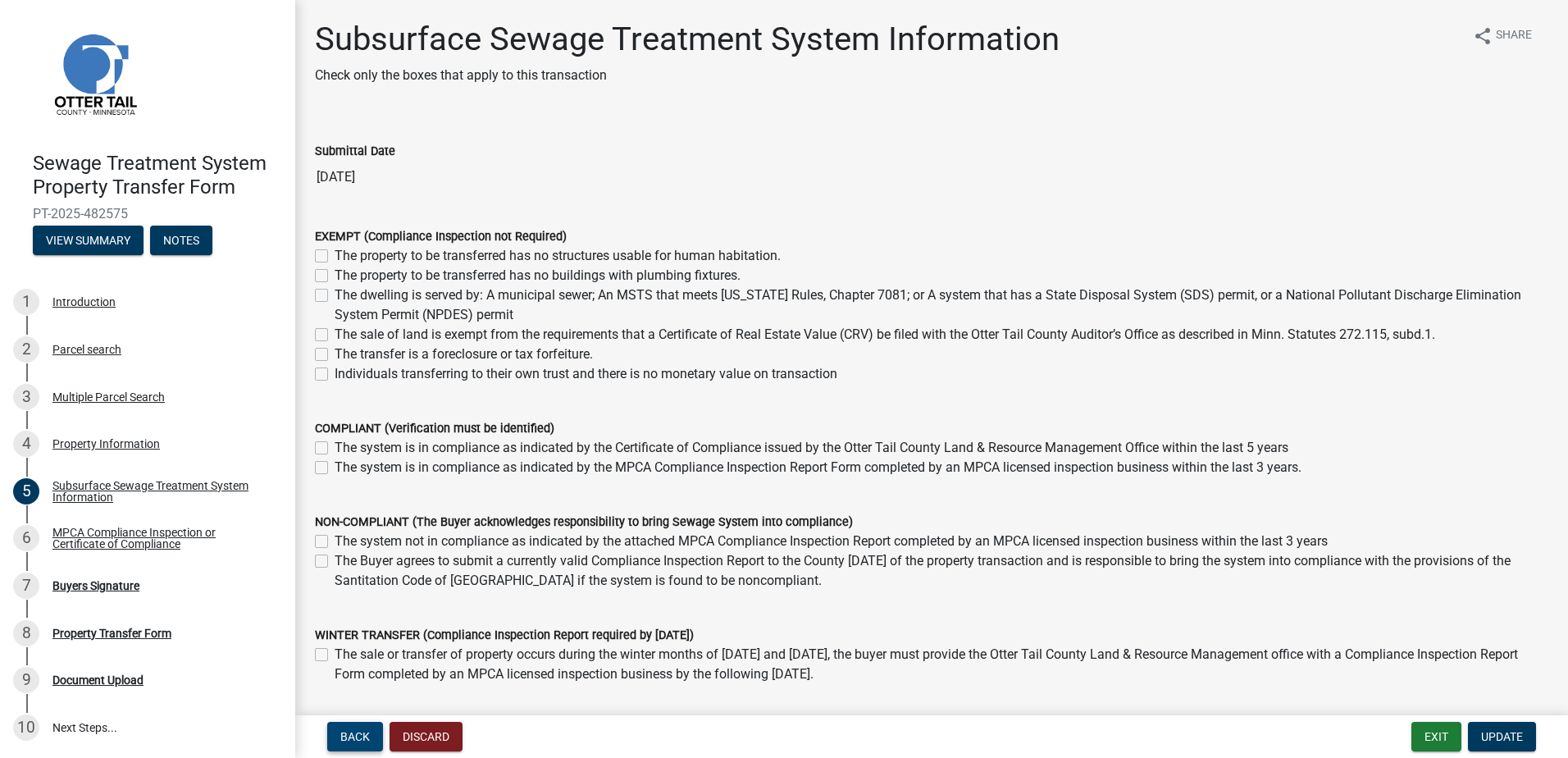
click at [356, 744] on button "Back" at bounding box center [355, 736] width 55 height 29
